Goal: Register for event/course

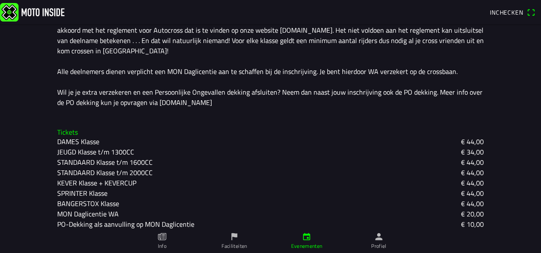
scroll to position [265, 0]
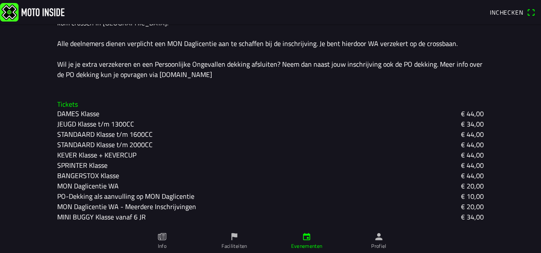
click at [0, 0] on slot "€ 44,00" at bounding box center [0, 0] width 0 height 0
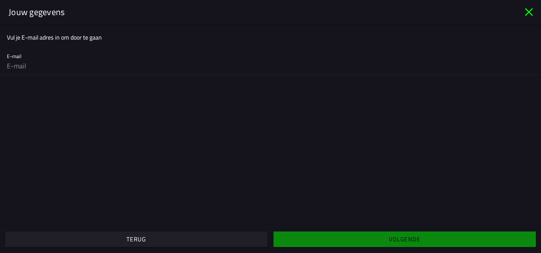
click at [73, 56] on div "E-mail" at bounding box center [270, 61] width 527 height 28
click at [40, 64] on input "email" at bounding box center [270, 65] width 527 height 17
type input "[EMAIL_ADDRESS][DOMAIN_NAME]"
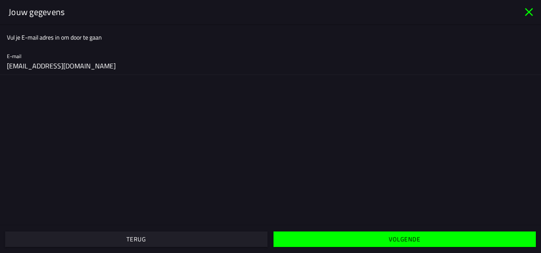
click at [326, 242] on span "Volgende" at bounding box center [404, 238] width 249 height 15
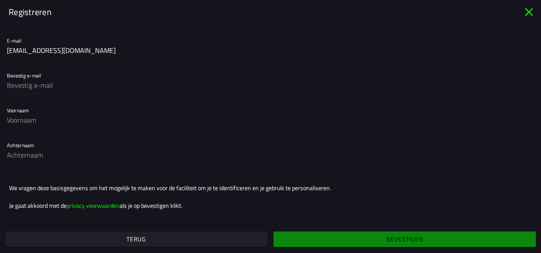
scroll to position [0, 0]
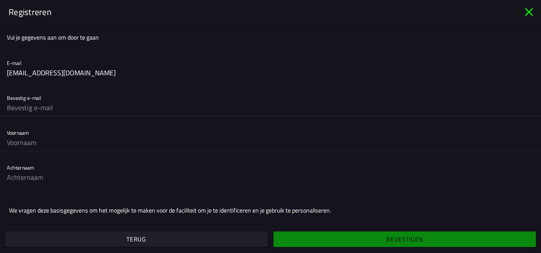
click at [46, 106] on input "text" at bounding box center [270, 107] width 527 height 17
type input "[EMAIL_ADDRESS][DOMAIN_NAME]"
type input "[PERSON_NAME]"
type input "HIJMERING"
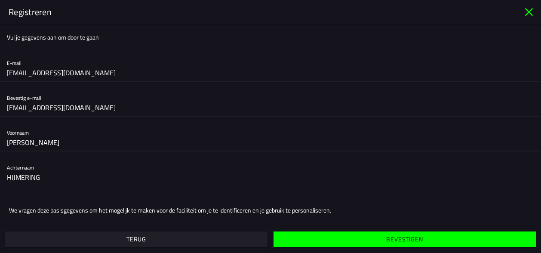
drag, startPoint x: 73, startPoint y: 141, endPoint x: 49, endPoint y: 141, distance: 24.5
click at [49, 141] on input "[PERSON_NAME]" at bounding box center [270, 142] width 527 height 17
type input "D"
type input "[PERSON_NAME]"
click at [16, 174] on input "HIJMERING" at bounding box center [270, 177] width 527 height 17
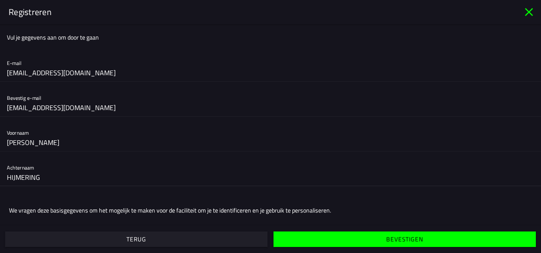
type input "HIMERING"
drag, startPoint x: 57, startPoint y: 172, endPoint x: -5, endPoint y: 174, distance: 62.4
click at [0, 174] on html "Inchecken [DATE] 07:00 - [DATE] 19:00 Autocross - Zevenhoven On Wheels 2025 Sti…" at bounding box center [270, 126] width 541 height 253
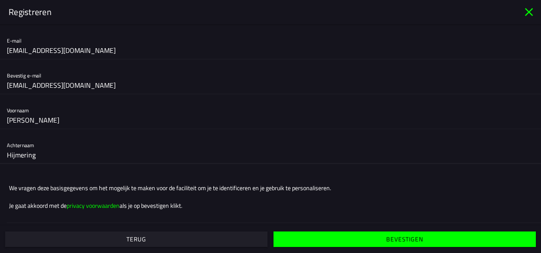
type input "Hijmering"
click at [243, 202] on ion-text "Je gaat akkoord met de privacy voorwaarden als je op bevestigen klikt." at bounding box center [270, 205] width 523 height 9
click at [329, 235] on span "Bevestigen" at bounding box center [404, 238] width 249 height 15
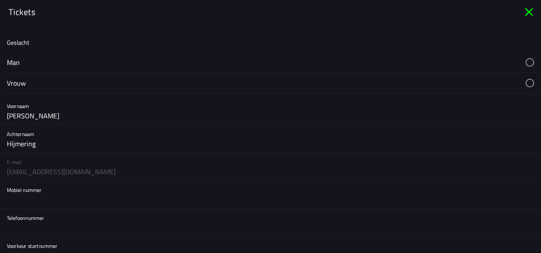
scroll to position [18, 0]
click at [455, 58] on button "button" at bounding box center [274, 62] width 534 height 20
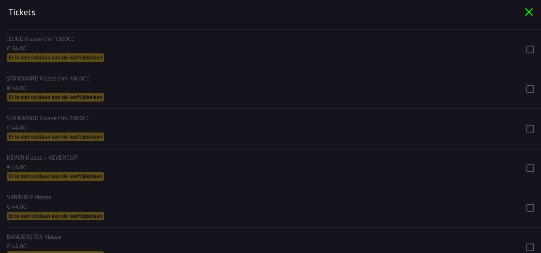
scroll to position [597, 0]
click at [519, 165] on ion-list "Kies ticket DAMES Klasse € 44,00 Er is niet voldaan aan de leeftijdseisen JEUGD…" at bounding box center [270, 185] width 541 height 439
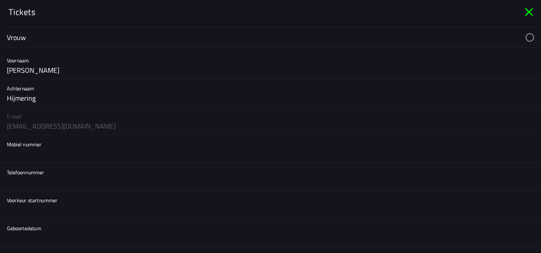
scroll to position [72, 0]
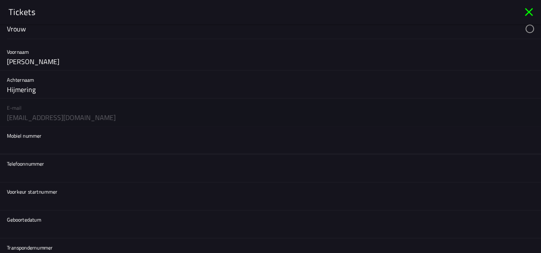
click at [96, 147] on input "text" at bounding box center [270, 145] width 527 height 17
type input "0618400765"
click at [64, 168] on input "text" at bounding box center [270, 173] width 527 height 17
type input "0618400765"
click at [53, 200] on input "text" at bounding box center [270, 201] width 527 height 17
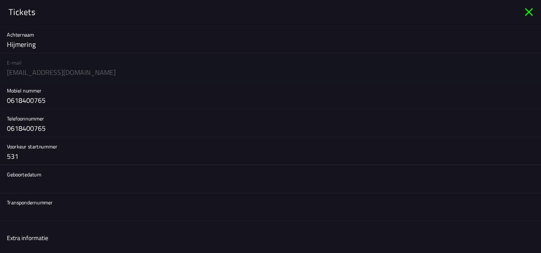
scroll to position [117, 0]
type input "531"
click at [48, 184] on button "button" at bounding box center [274, 179] width 534 height 28
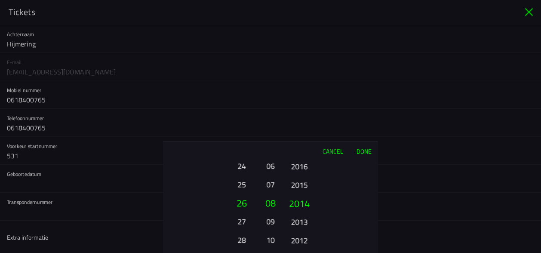
drag, startPoint x: 301, startPoint y: 222, endPoint x: 317, endPoint y: 19, distance: 203.6
click at [317, 19] on ion-picker "Cancel Done 01 02 03 04 05 06 07 08 09 10 11 12 13 14 15 16 17 18 19 20 21 22 2…" at bounding box center [270, 126] width 541 height 253
drag, startPoint x: 296, startPoint y: 201, endPoint x: 308, endPoint y: 37, distance: 164.3
click at [308, 37] on ion-picker "Cancel Done 01 02 03 04 05 06 07 08 09 10 11 12 13 14 15 16 17 18 19 20 21 22 2…" at bounding box center [270, 126] width 541 height 253
drag, startPoint x: 246, startPoint y: 203, endPoint x: 237, endPoint y: 274, distance: 71.5
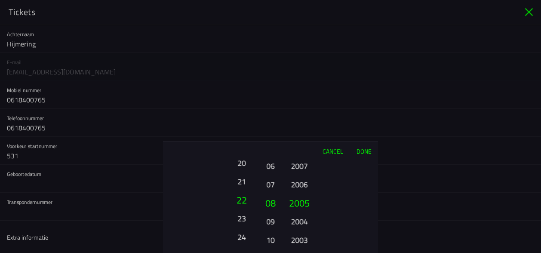
click at [237, 252] on html "Inchecken [DATE] 07:00 - [DATE] 19:00 Autocross - Zevenhoven On Wheels 2025 Sti…" at bounding box center [270, 126] width 541 height 253
drag, startPoint x: 244, startPoint y: 203, endPoint x: 243, endPoint y: 219, distance: 16.3
click at [243, 219] on button "22" at bounding box center [242, 219] width 24 height 15
click at [371, 148] on button "Done" at bounding box center [364, 150] width 28 height 19
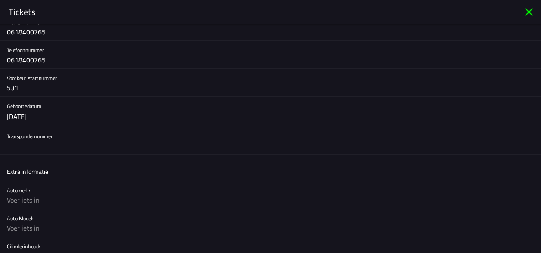
scroll to position [189, 0]
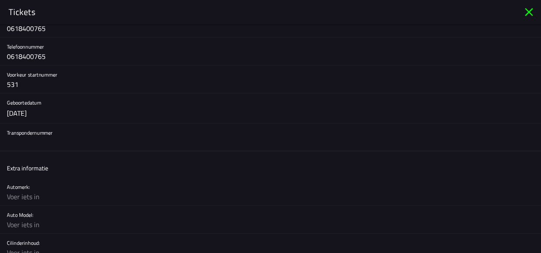
click at [62, 140] on input "text" at bounding box center [270, 142] width 527 height 17
click at [40, 197] on input "text" at bounding box center [270, 196] width 527 height 17
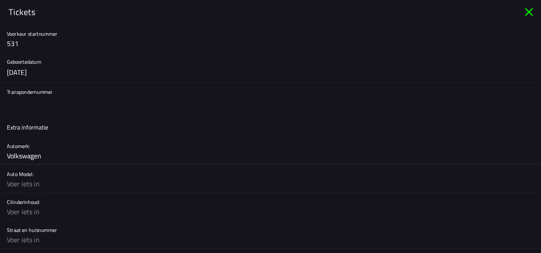
scroll to position [231, 0]
type input "Volkswagen"
click at [36, 181] on input "text" at bounding box center [270, 182] width 527 height 17
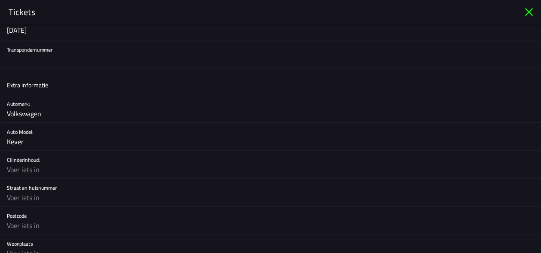
scroll to position [272, 0]
type input "Kever"
click at [32, 172] on input "text" at bounding box center [270, 168] width 527 height 17
type input "1800 CC"
click at [27, 192] on input "text" at bounding box center [270, 196] width 527 height 17
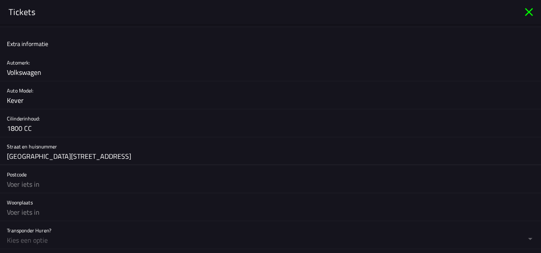
scroll to position [313, 0]
type input "[GEOGRAPHIC_DATA][STREET_ADDRESS]"
click at [72, 177] on input "text" at bounding box center [270, 183] width 527 height 17
type input "1544 WD"
click at [41, 206] on input "text" at bounding box center [270, 211] width 527 height 17
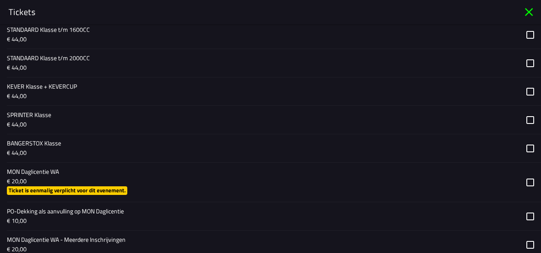
scroll to position [642, 0]
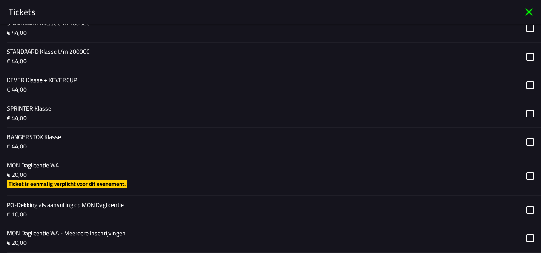
type input "Zaandijk"
click at [528, 81] on button "button" at bounding box center [274, 85] width 534 height 28
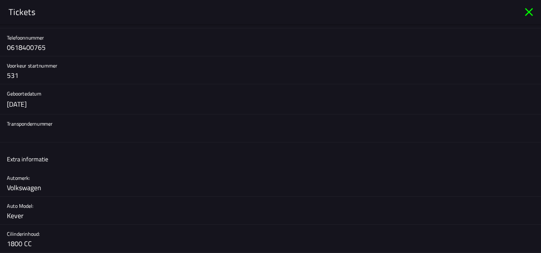
scroll to position [199, 0]
click at [80, 134] on input "text" at bounding box center [270, 132] width 527 height 17
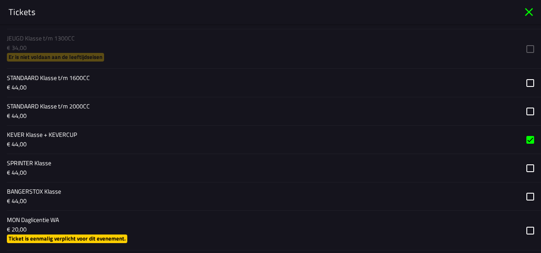
scroll to position [802, 0]
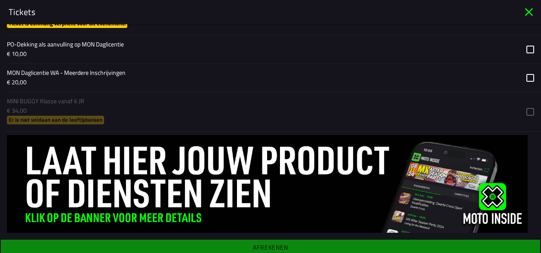
type input "6549796"
click at [272, 245] on main "Registratieformulier Geslacht Man Vrouw Voornaam [PERSON_NAME] Hijmering E-mail…" at bounding box center [270, 138] width 541 height 229
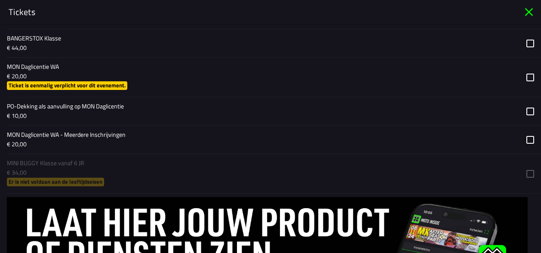
scroll to position [741, 0]
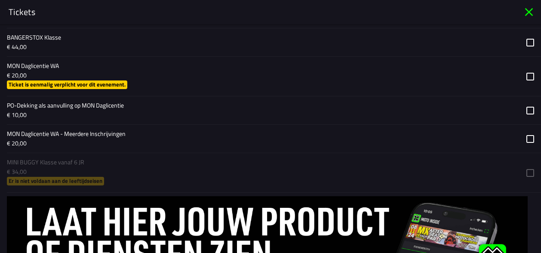
click at [526, 76] on button "button" at bounding box center [274, 76] width 534 height 39
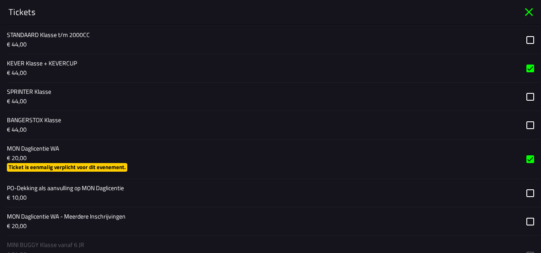
scroll to position [658, 0]
click at [525, 156] on button "button" at bounding box center [274, 159] width 534 height 39
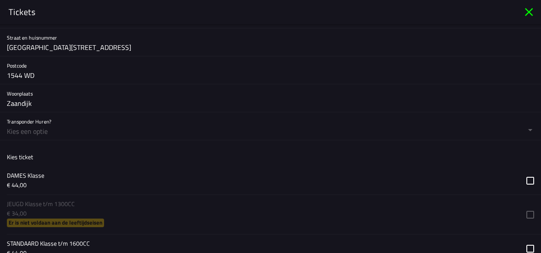
scroll to position [421, 0]
click at [107, 133] on button "button" at bounding box center [274, 127] width 534 height 28
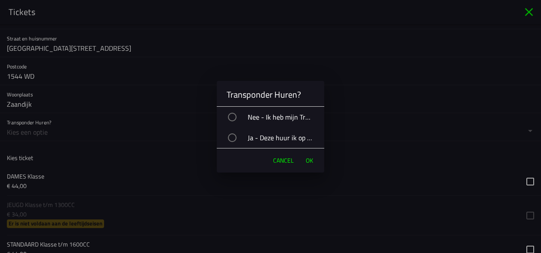
click at [235, 115] on div "button" at bounding box center [232, 117] width 9 height 9
click at [310, 160] on span "OK" at bounding box center [309, 160] width 7 height 9
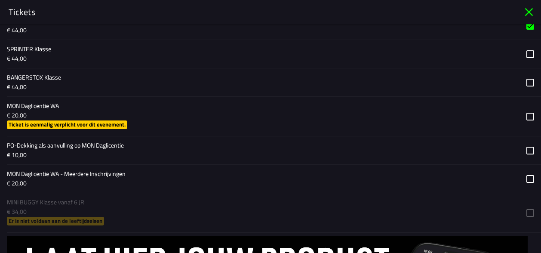
scroll to position [802, 0]
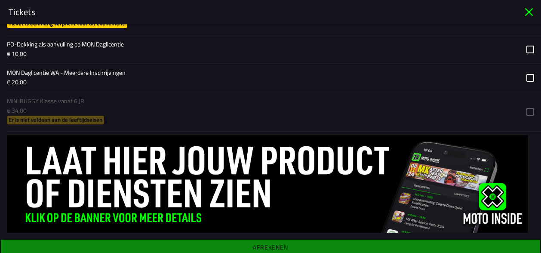
click at [257, 243] on main "Registratieformulier Geslacht Man Vrouw Voornaam [PERSON_NAME] Hijmering E-mail…" at bounding box center [270, 138] width 541 height 229
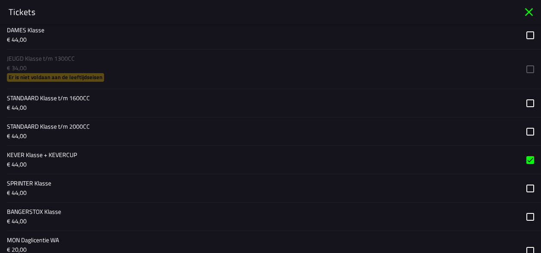
scroll to position [595, 0]
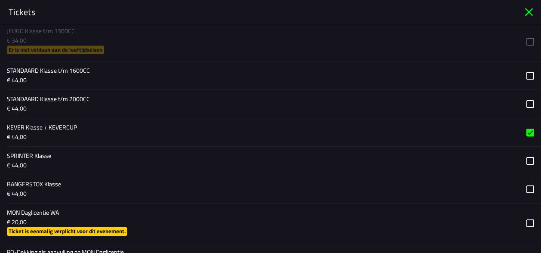
click at [525, 128] on button "button" at bounding box center [274, 132] width 534 height 28
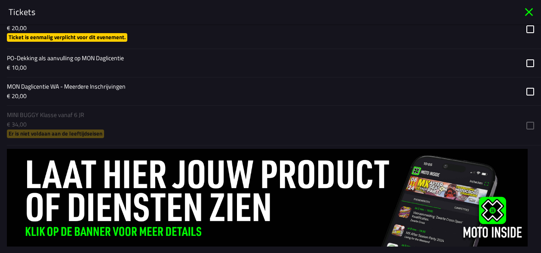
scroll to position [802, 0]
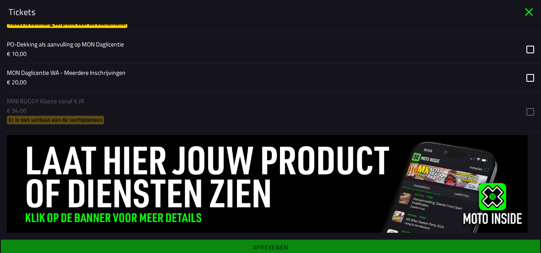
click at [243, 242] on main "Registratieformulier Geslacht Man Vrouw Voornaam [PERSON_NAME] Hijmering E-mail…" at bounding box center [270, 138] width 541 height 229
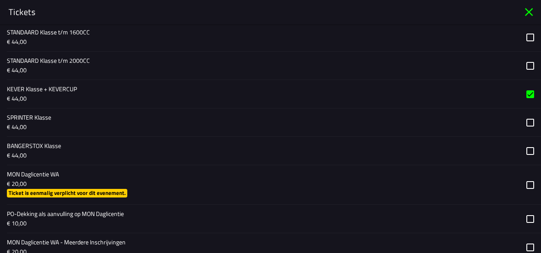
scroll to position [633, 0]
click at [200, 117] on button "button" at bounding box center [274, 122] width 534 height 28
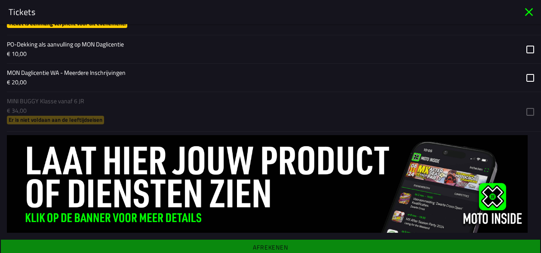
scroll to position [755, 0]
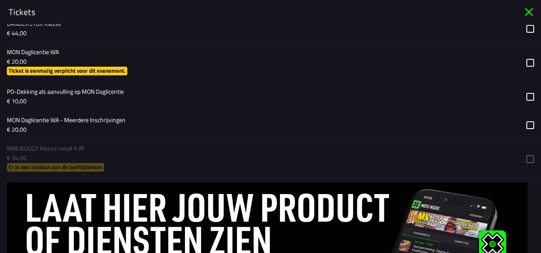
click at [390, 58] on button "button" at bounding box center [274, 62] width 534 height 39
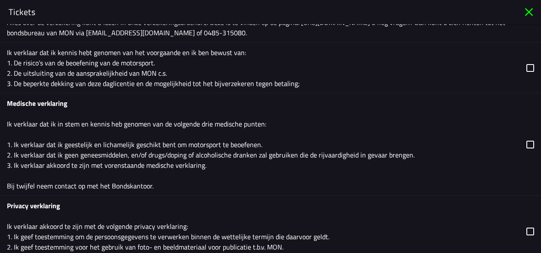
scroll to position [1330, 0]
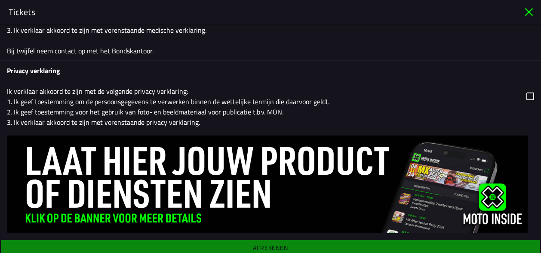
click at [525, 83] on button "button" at bounding box center [274, 96] width 534 height 71
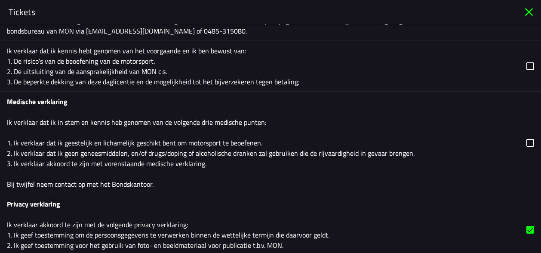
scroll to position [1197, 0]
click at [527, 138] on button "button" at bounding box center [274, 143] width 534 height 102
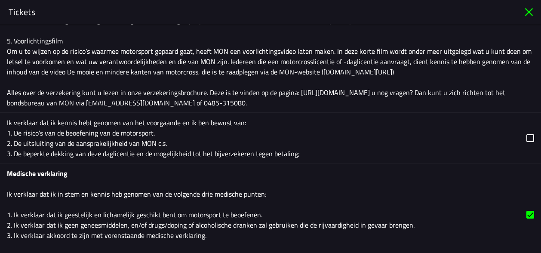
click at [527, 138] on button "button" at bounding box center [274, 138] width 534 height 50
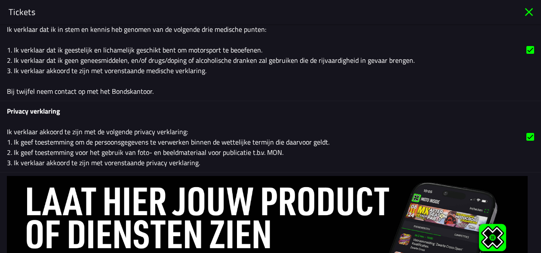
click at [527, 138] on button "button" at bounding box center [274, 136] width 534 height 71
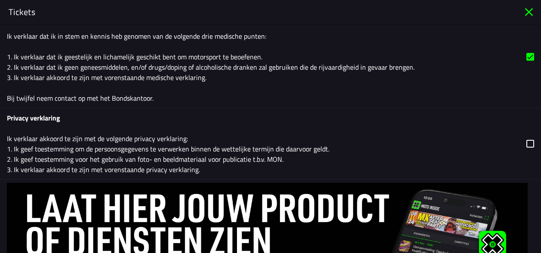
scroll to position [1222, 0]
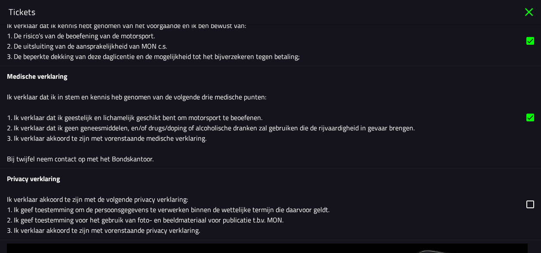
click at [525, 108] on button "button" at bounding box center [274, 117] width 534 height 102
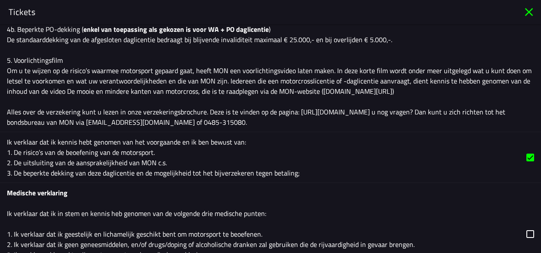
scroll to position [1096, 0]
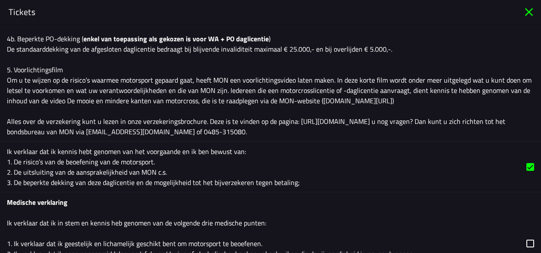
click at [519, 162] on button "button" at bounding box center [274, 166] width 534 height 50
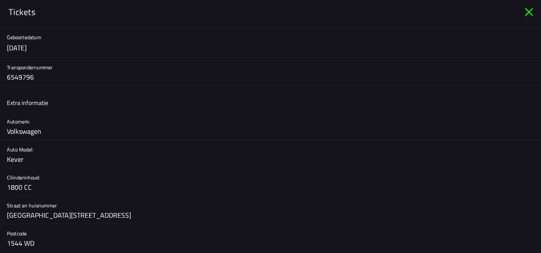
scroll to position [0, 0]
